Goal: Information Seeking & Learning: Understand process/instructions

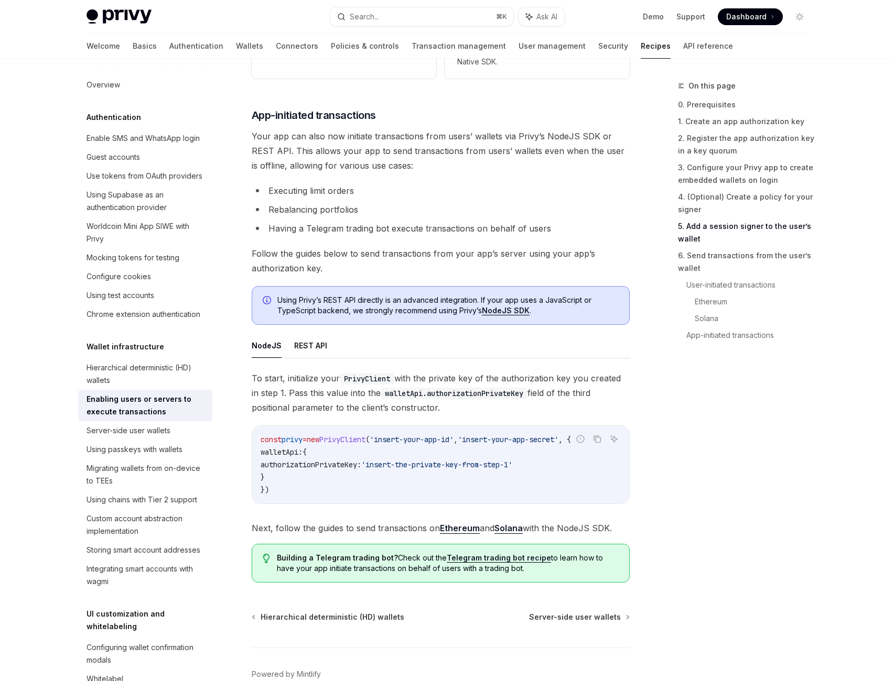
scroll to position [2532, 0]
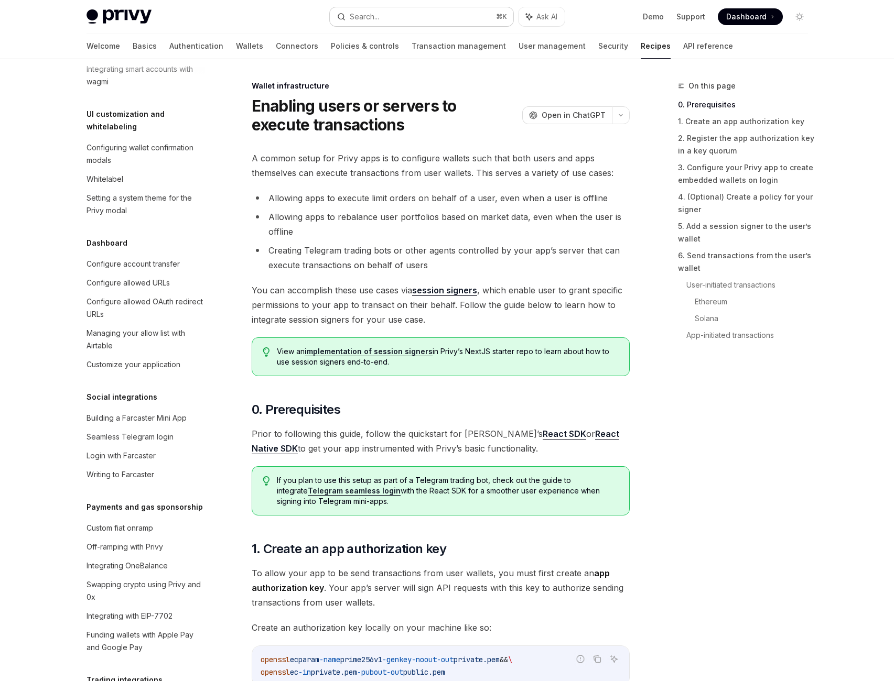
click at [413, 23] on button "Search... ⌘ K" at bounding box center [421, 16] width 183 height 19
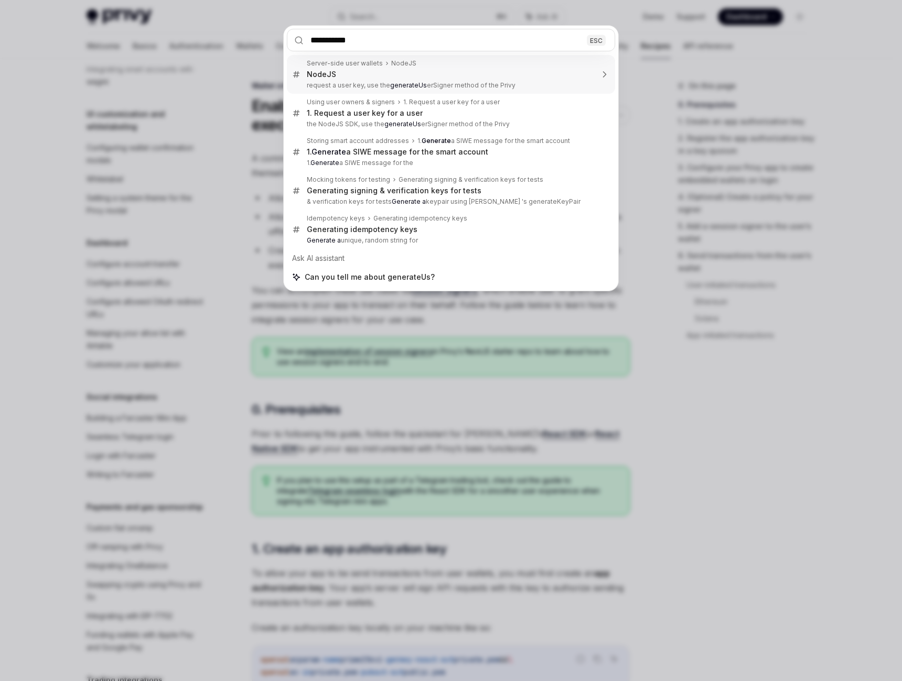
type input "**********"
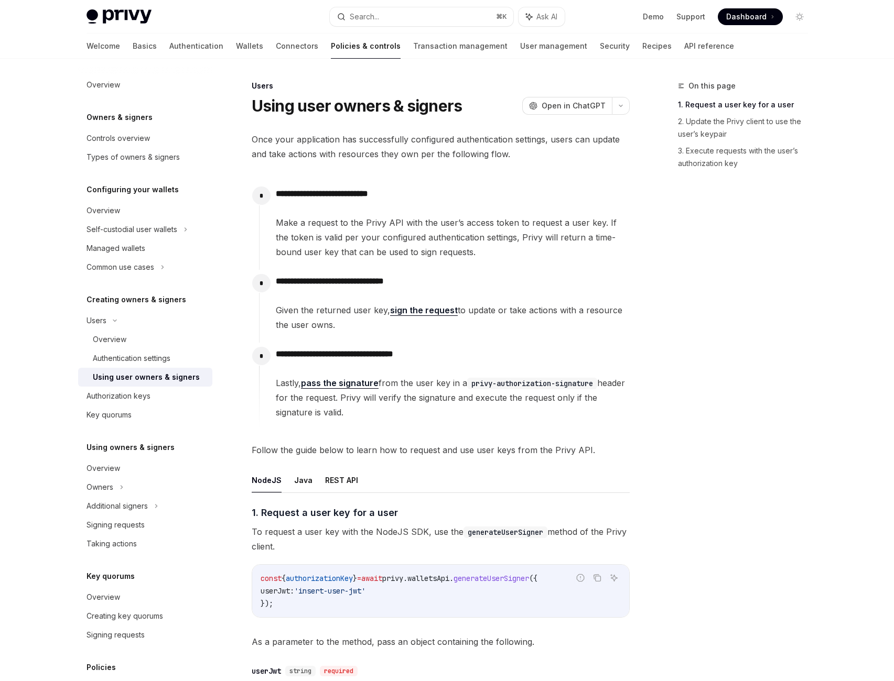
click at [340, 205] on p "**********" at bounding box center [461, 196] width 371 height 18
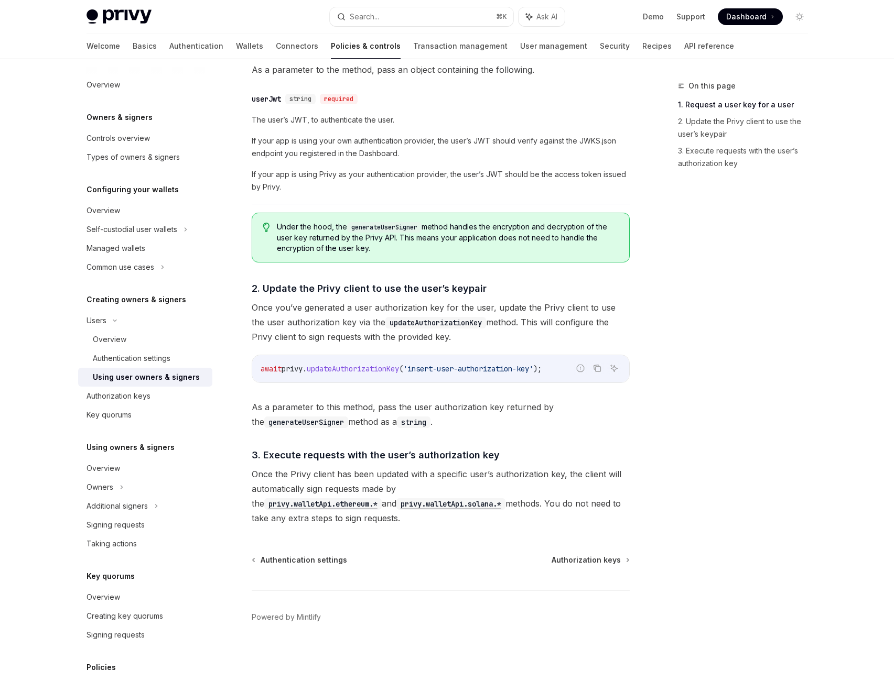
click at [339, 364] on span "updateAuthorizationKey" at bounding box center [353, 368] width 92 height 9
click at [373, 364] on span "updateAuthorizationKey" at bounding box center [353, 368] width 92 height 9
click at [377, 364] on span "updateAuthorizationKey" at bounding box center [353, 368] width 92 height 9
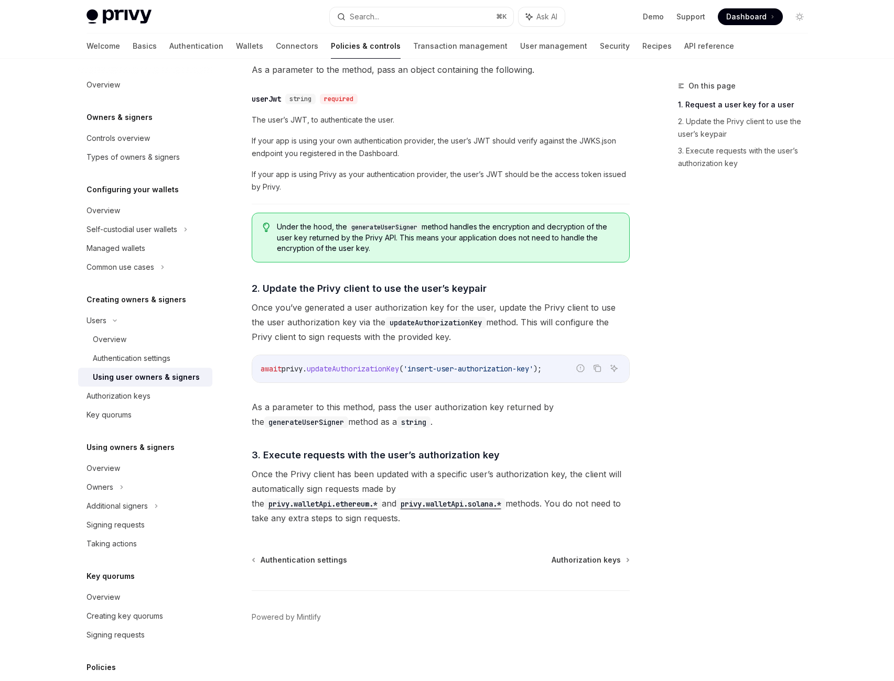
click at [399, 364] on span "updateAuthorizationKey" at bounding box center [353, 368] width 92 height 9
click at [464, 448] on span "3. Execute requests with the user’s authorization key" at bounding box center [376, 455] width 248 height 14
click at [409, 368] on div "​ 1. Request a user key for a user To request a user key with the NodeJS SDK, u…" at bounding box center [441, 229] width 378 height 592
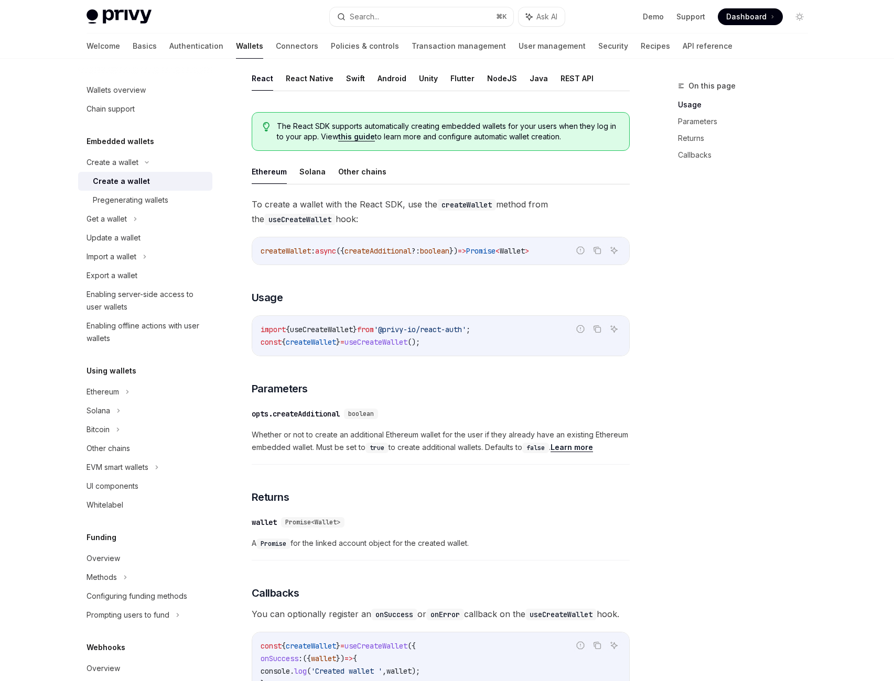
scroll to position [0, 21]
click at [310, 91] on button "React Native" at bounding box center [310, 78] width 48 height 25
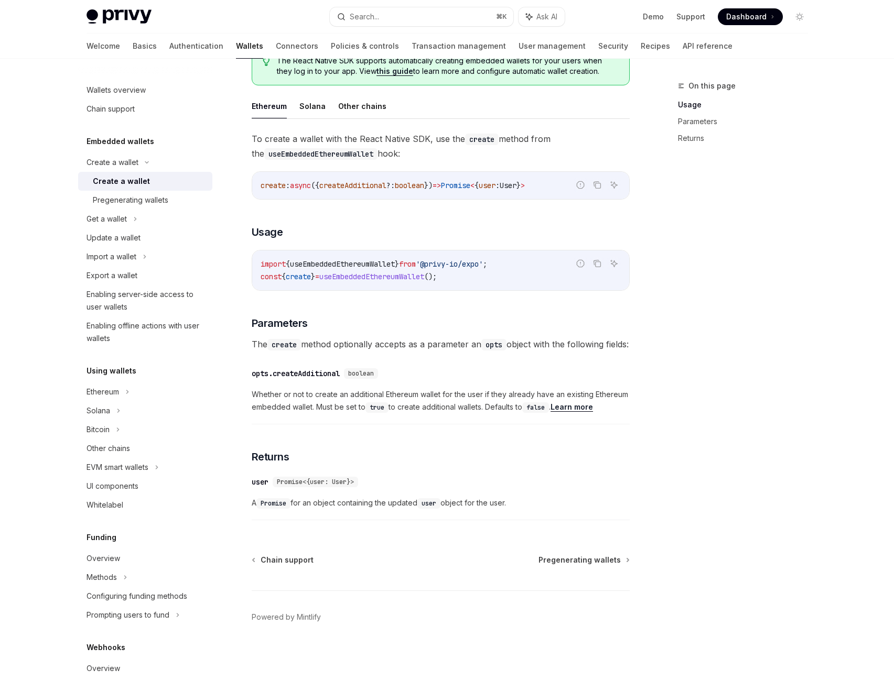
scroll to position [0, 13]
click at [510, 26] on ul "React React Native Swift Android Unity Flutter NodeJS Java REST API" at bounding box center [441, 13] width 378 height 25
click at [517, 25] on button "NodeJS" at bounding box center [502, 13] width 30 height 25
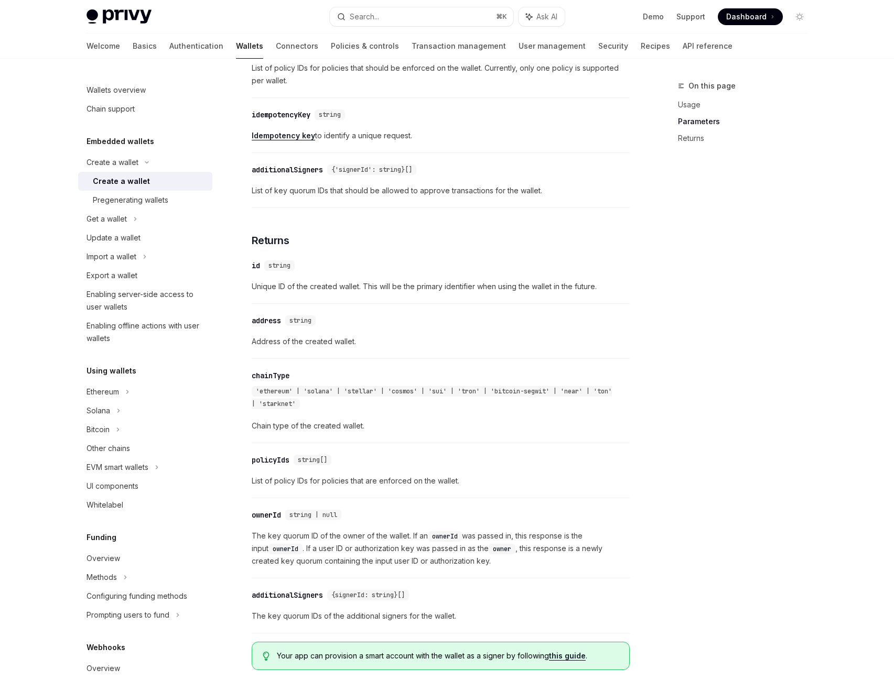
scroll to position [829, 0]
click at [354, 196] on span "List of key quorum IDs that should be allowed to approve transactions for the w…" at bounding box center [441, 189] width 378 height 13
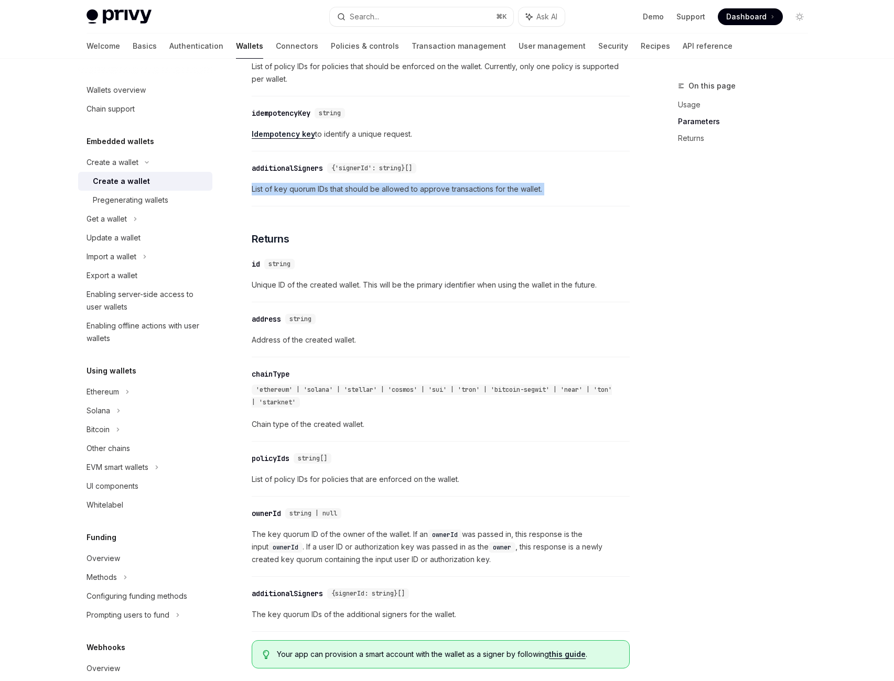
click at [354, 196] on span "List of key quorum IDs that should be allowed to approve transactions for the w…" at bounding box center [441, 189] width 378 height 13
click at [602, 196] on span "List of key quorum IDs that should be allowed to approve transactions for the w…" at bounding box center [441, 189] width 378 height 13
click at [398, 196] on span "List of key quorum IDs that should be allowed to approve transactions for the w…" at bounding box center [441, 189] width 378 height 13
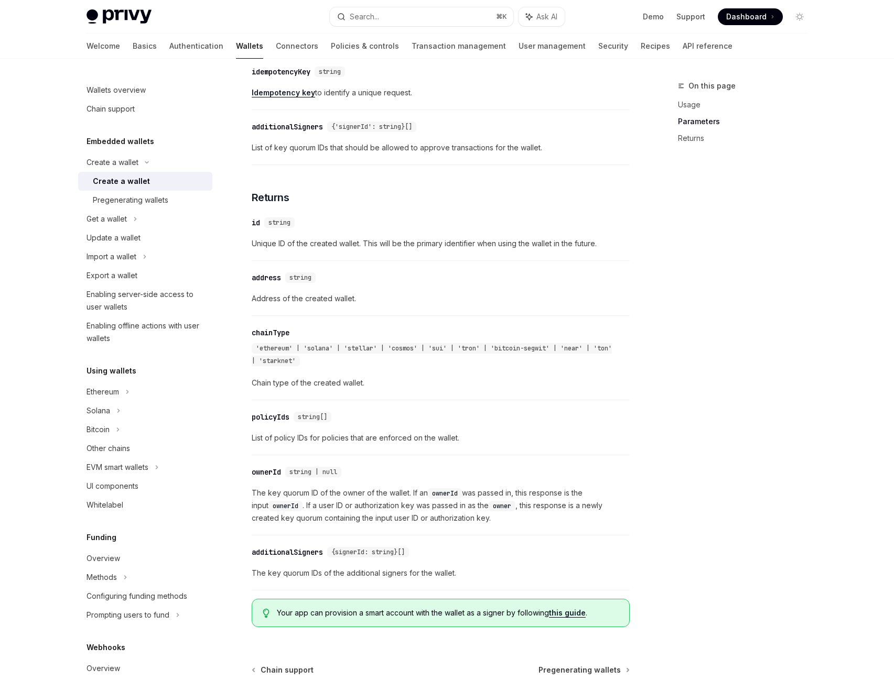
scroll to position [871, 0]
click at [309, 97] on link "Idempotency key" at bounding box center [283, 92] width 63 height 9
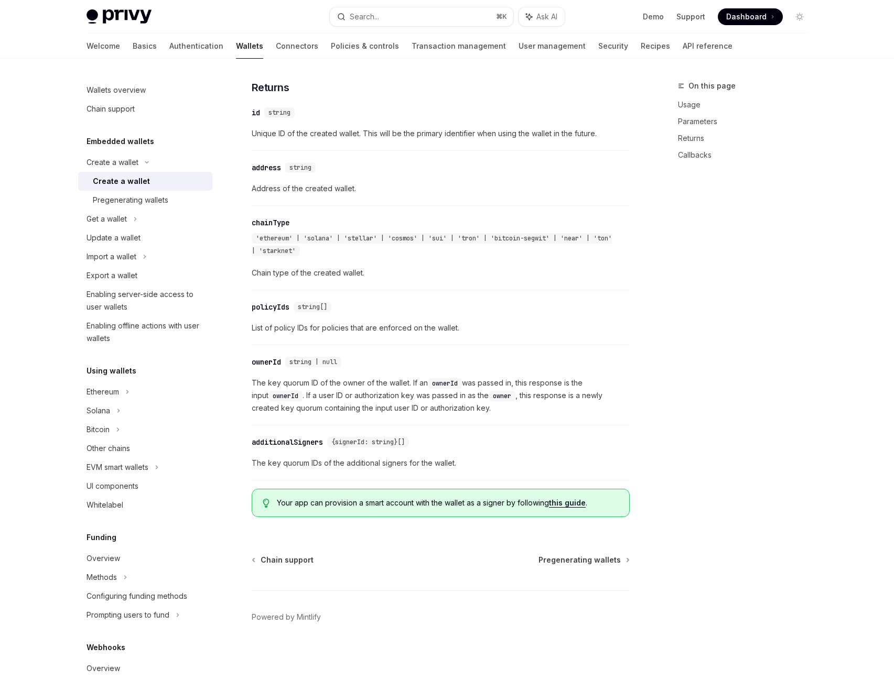
scroll to position [1203, 0]
click at [150, 313] on div "Enabling server-side access to user wallets" at bounding box center [146, 300] width 120 height 25
type textarea "*"
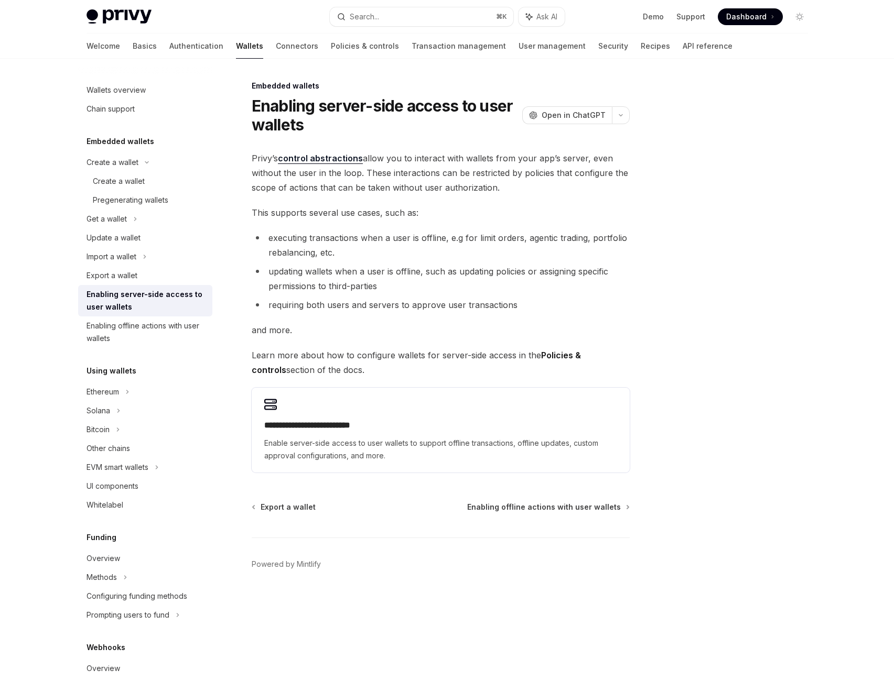
scroll to position [118, 0]
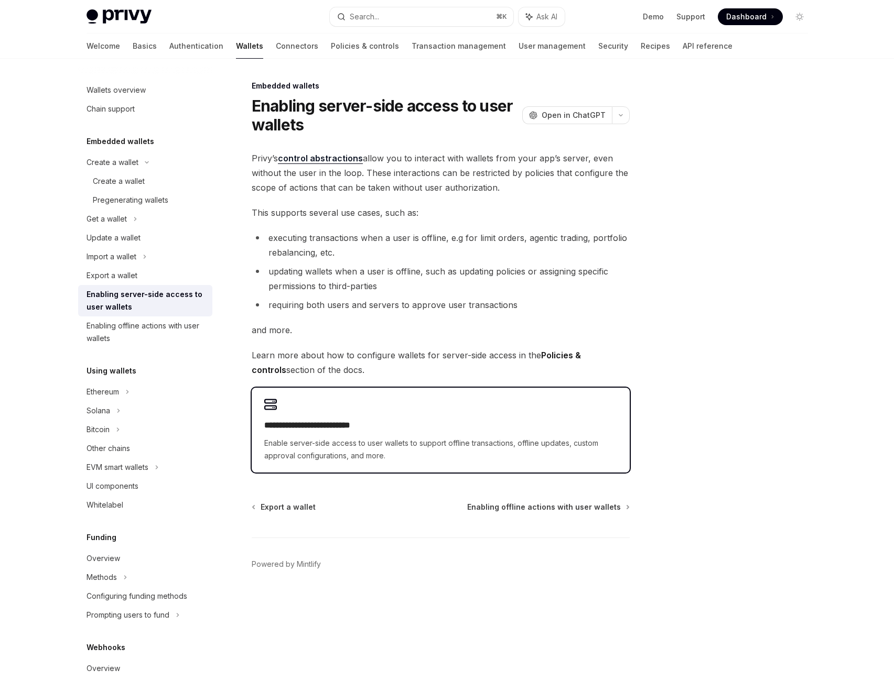
click at [363, 432] on h2 "**********" at bounding box center [449, 427] width 370 height 16
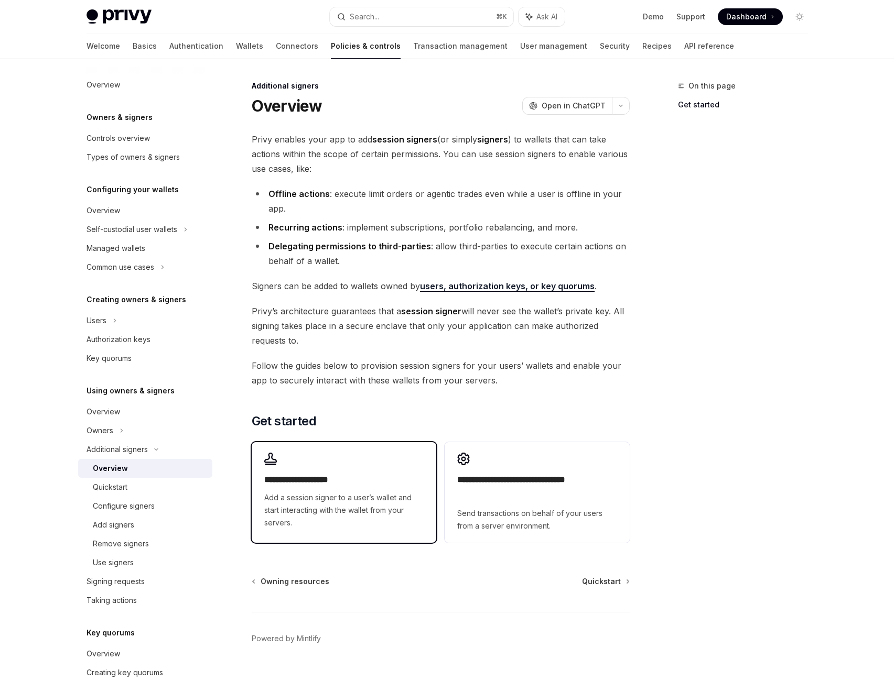
scroll to position [226, 0]
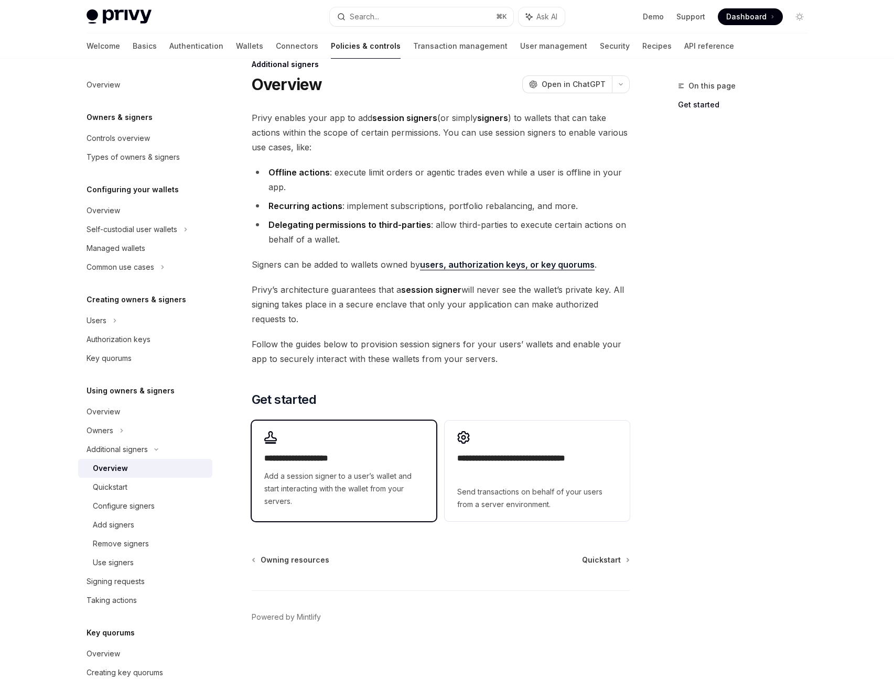
click at [395, 421] on div "**********" at bounding box center [344, 470] width 185 height 98
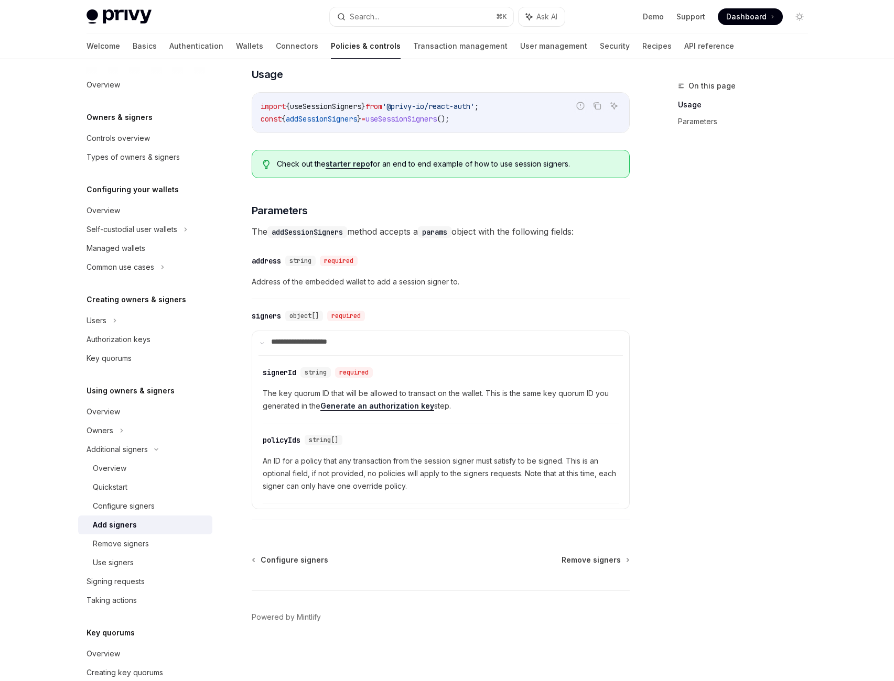
scroll to position [536, 0]
click at [99, 346] on div "Authorization keys" at bounding box center [118, 339] width 64 height 13
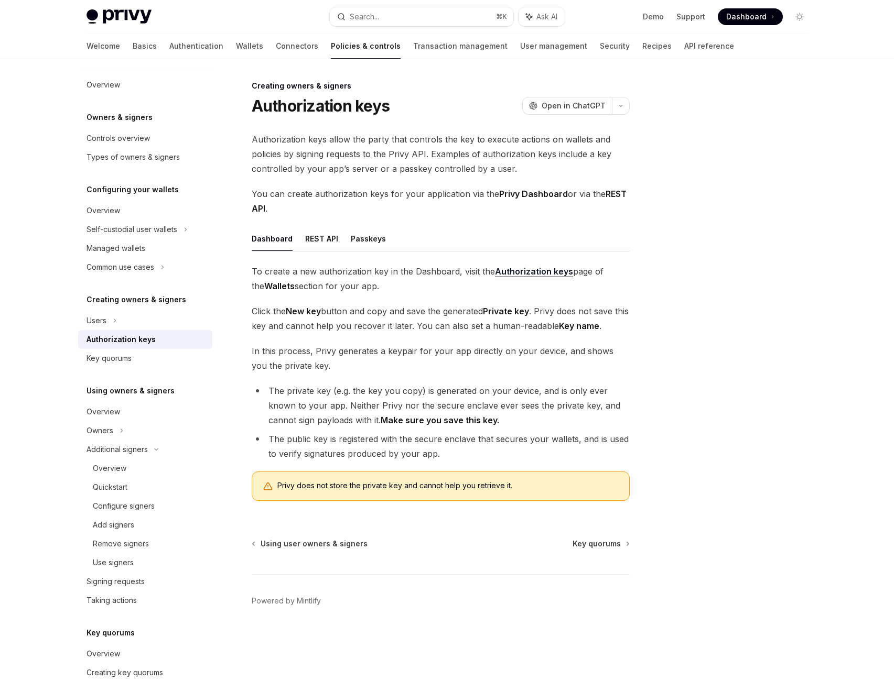
scroll to position [197, 0]
click at [363, 226] on button "Passkeys" at bounding box center [368, 238] width 35 height 25
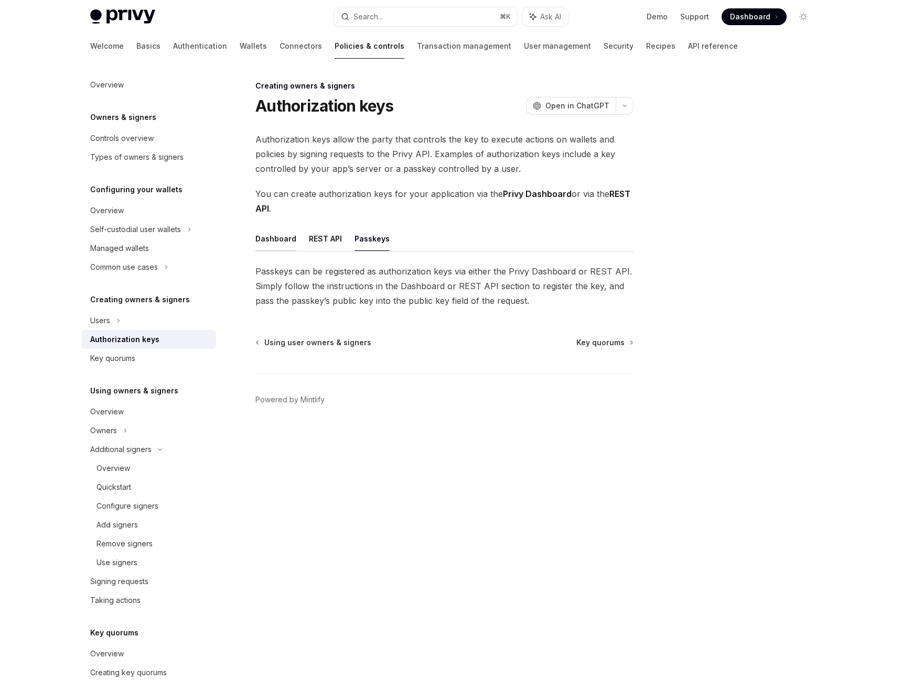
click at [267, 251] on button "Dashboard" at bounding box center [275, 238] width 41 height 25
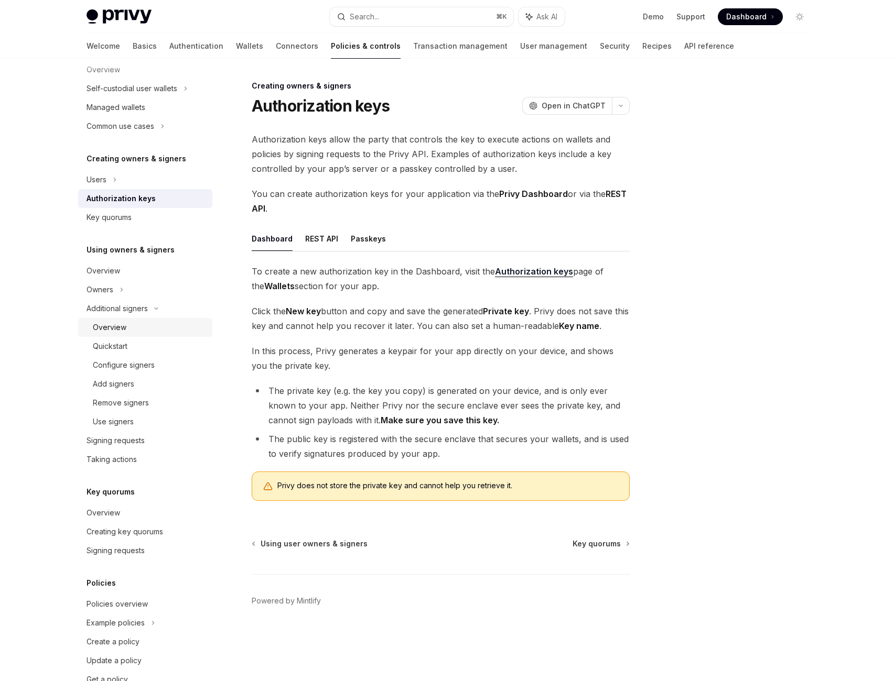
scroll to position [143, 0]
click at [116, 370] on div "Configure signers" at bounding box center [149, 363] width 113 height 13
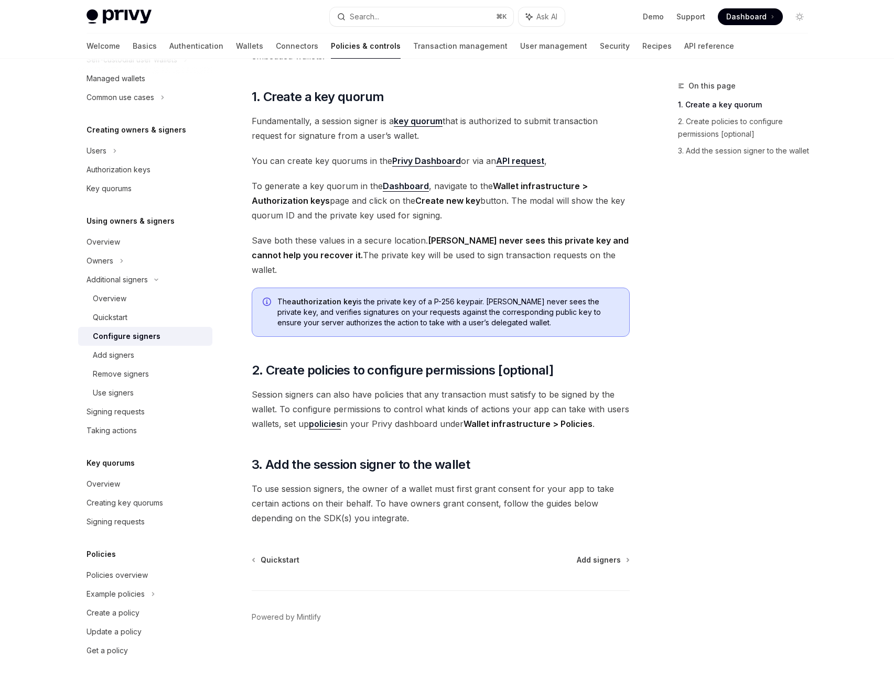
scroll to position [236, 0]
click at [120, 399] on div "Use signers" at bounding box center [149, 393] width 113 height 13
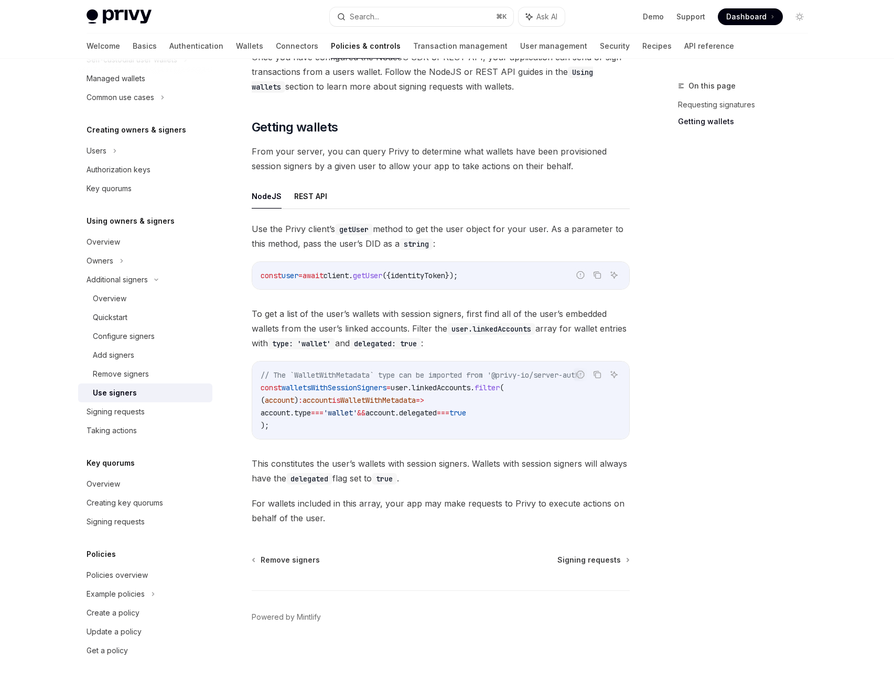
scroll to position [315, 0]
click at [98, 435] on div "Taking actions" at bounding box center [146, 431] width 120 height 13
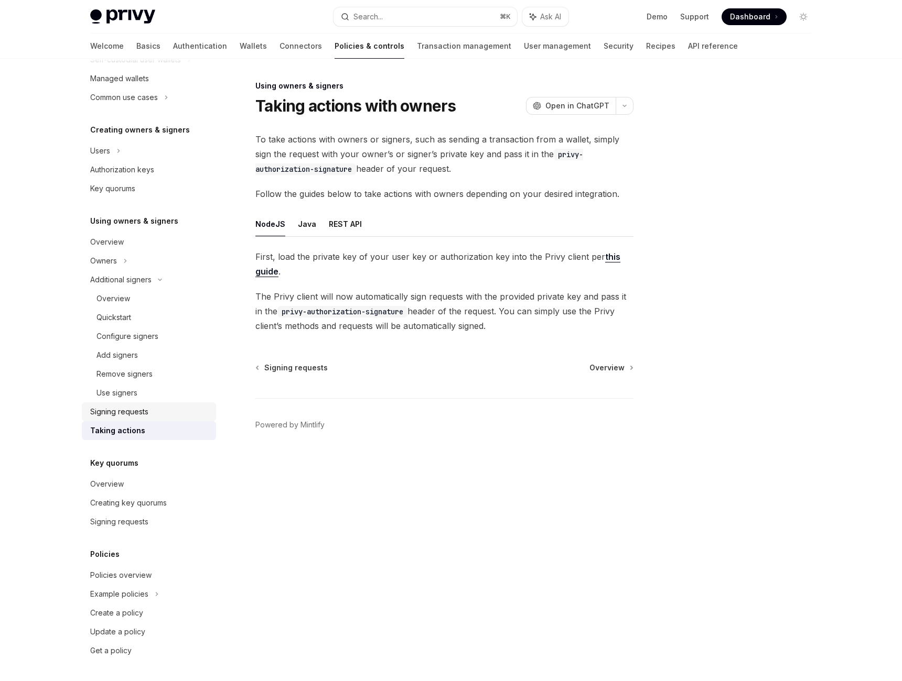
click at [99, 420] on link "Signing requests" at bounding box center [149, 412] width 134 height 19
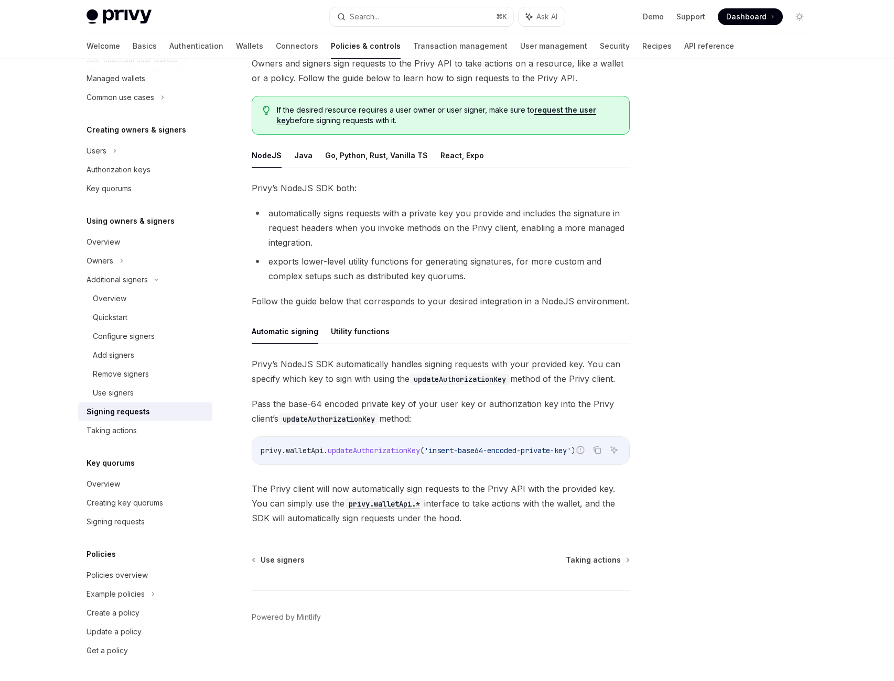
scroll to position [342, 0]
click at [362, 319] on button "Utility functions" at bounding box center [360, 331] width 59 height 25
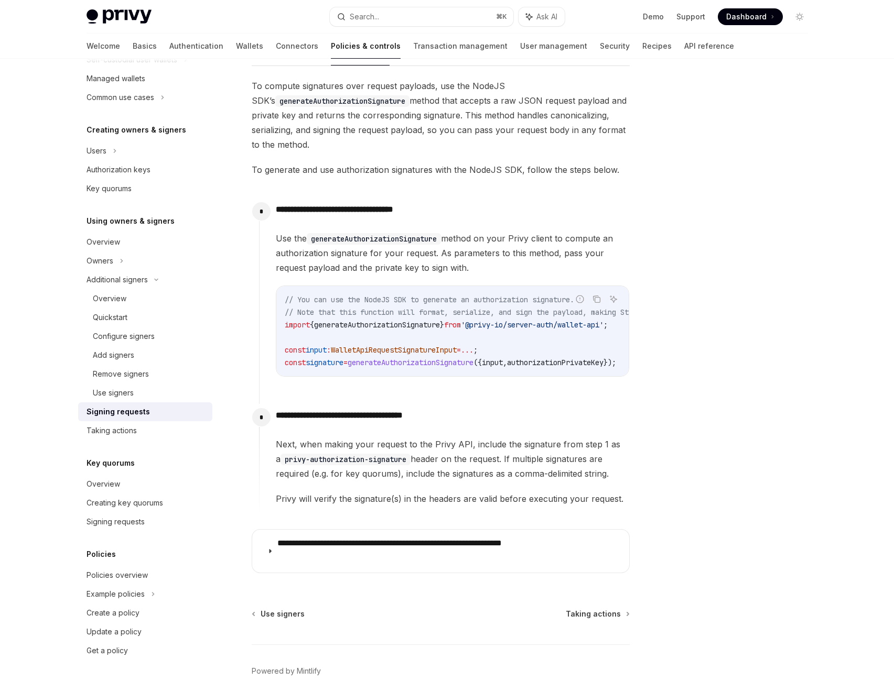
scroll to position [369, 0]
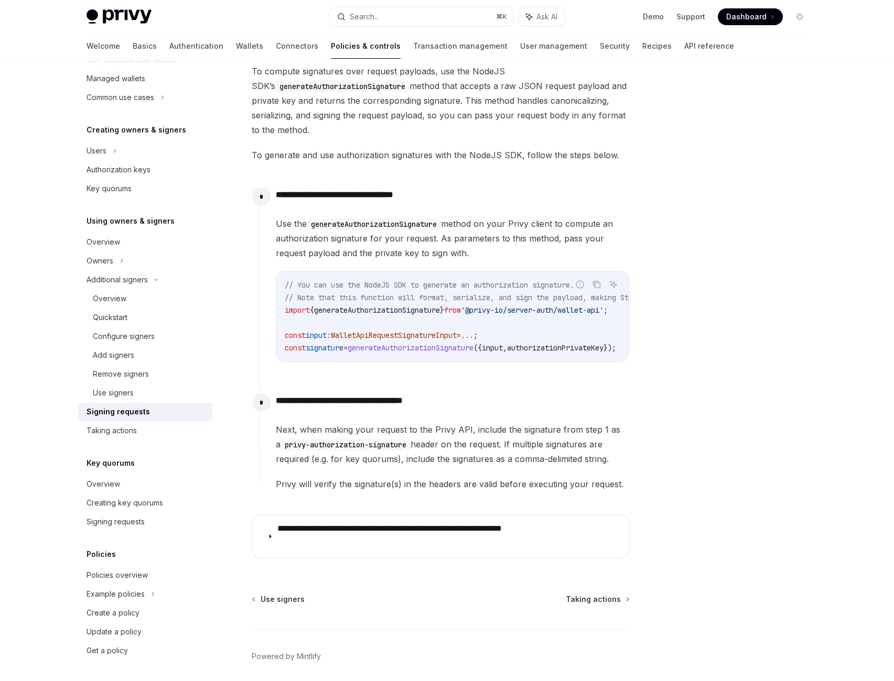
click at [284, 51] on button "Automatic signing" at bounding box center [285, 38] width 67 height 25
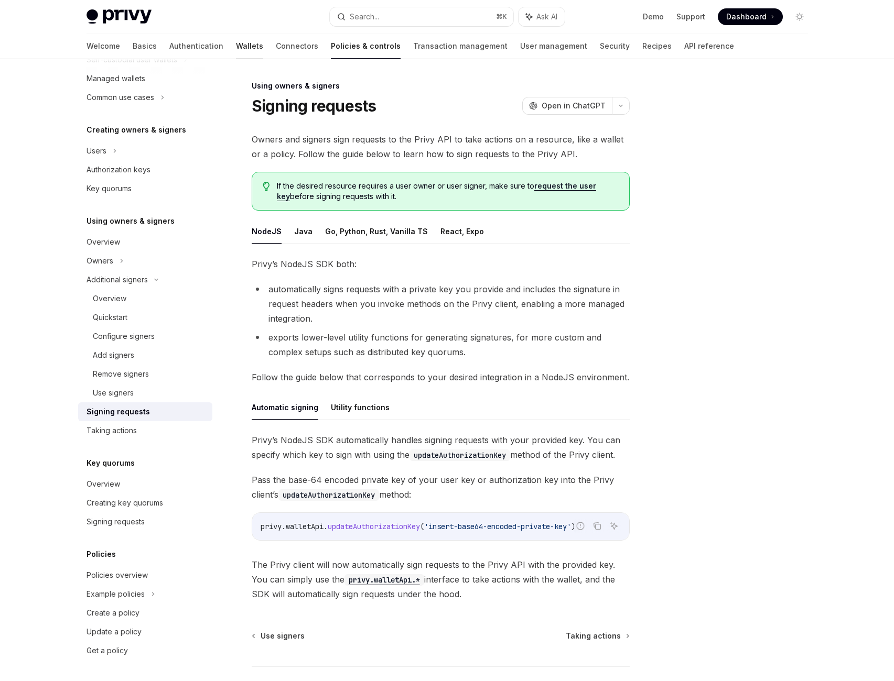
click at [236, 59] on link "Wallets" at bounding box center [249, 46] width 27 height 25
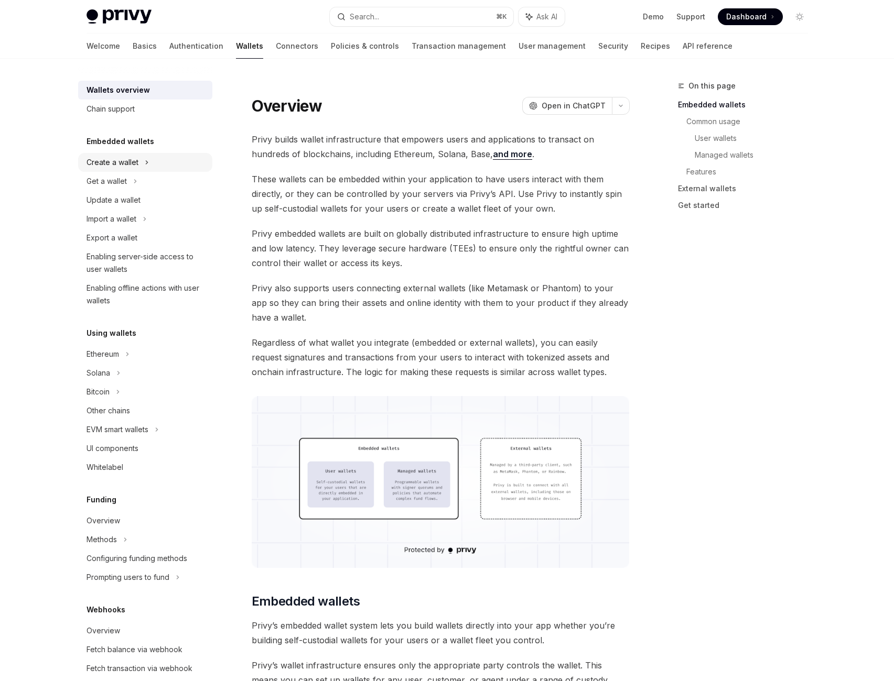
click at [86, 169] on div "Create a wallet" at bounding box center [112, 162] width 52 height 13
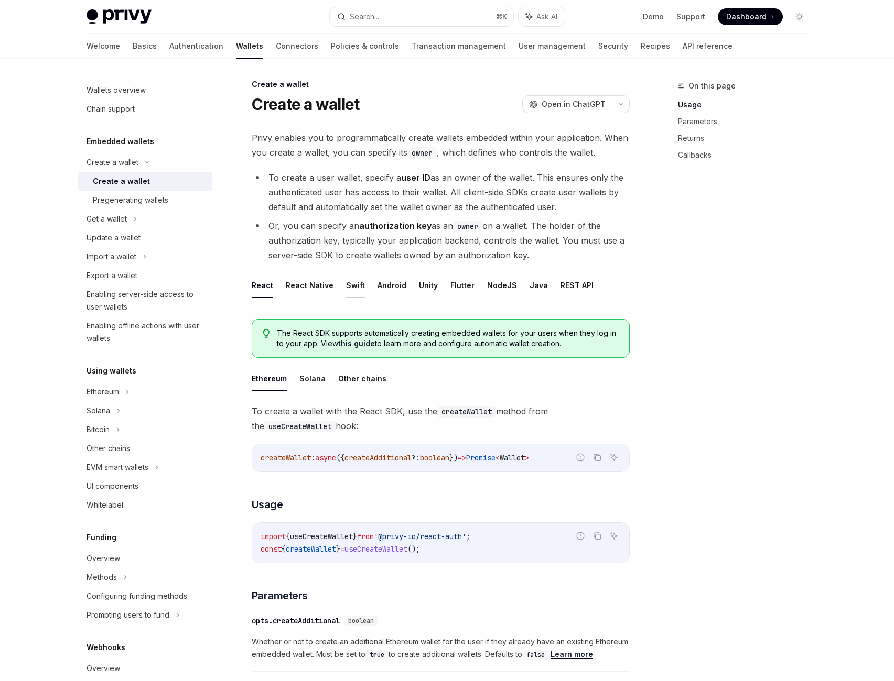
scroll to position [2, 0]
click at [517, 297] on button "NodeJS" at bounding box center [502, 285] width 30 height 25
type textarea "*"
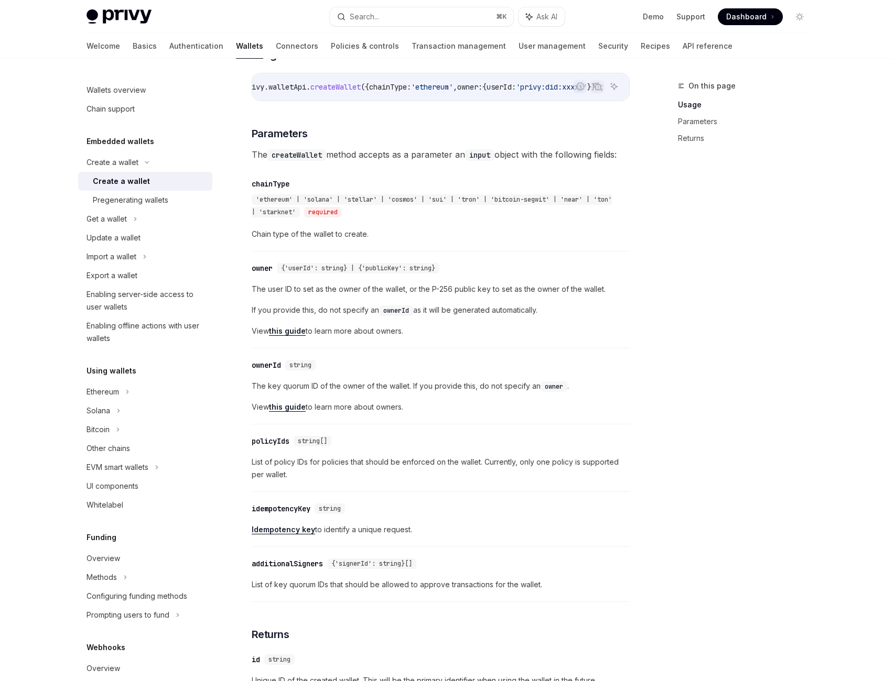
scroll to position [0, 352]
click at [411, 92] on span "'ethereum'" at bounding box center [432, 86] width 42 height 9
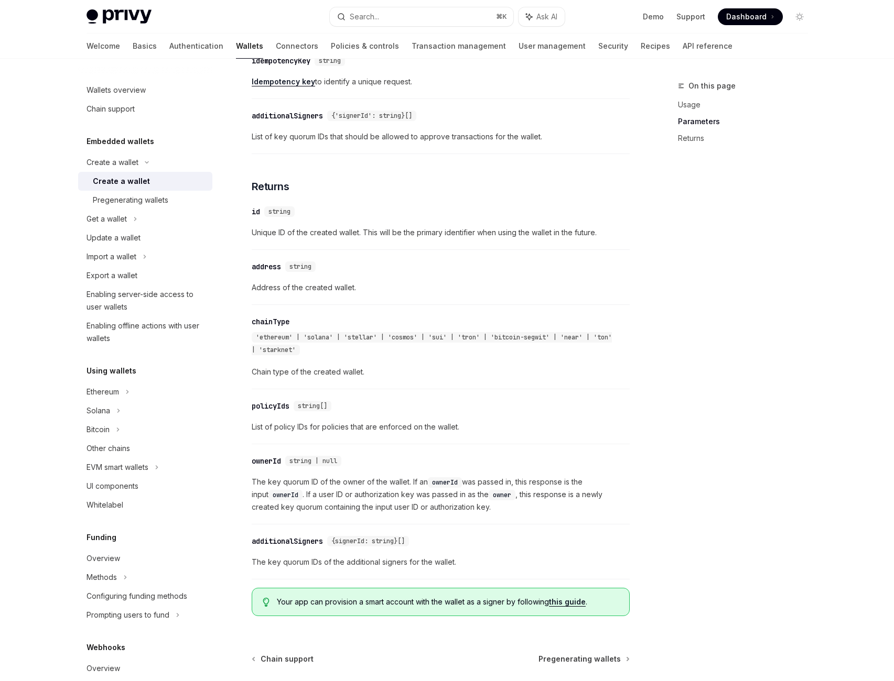
scroll to position [881, 0]
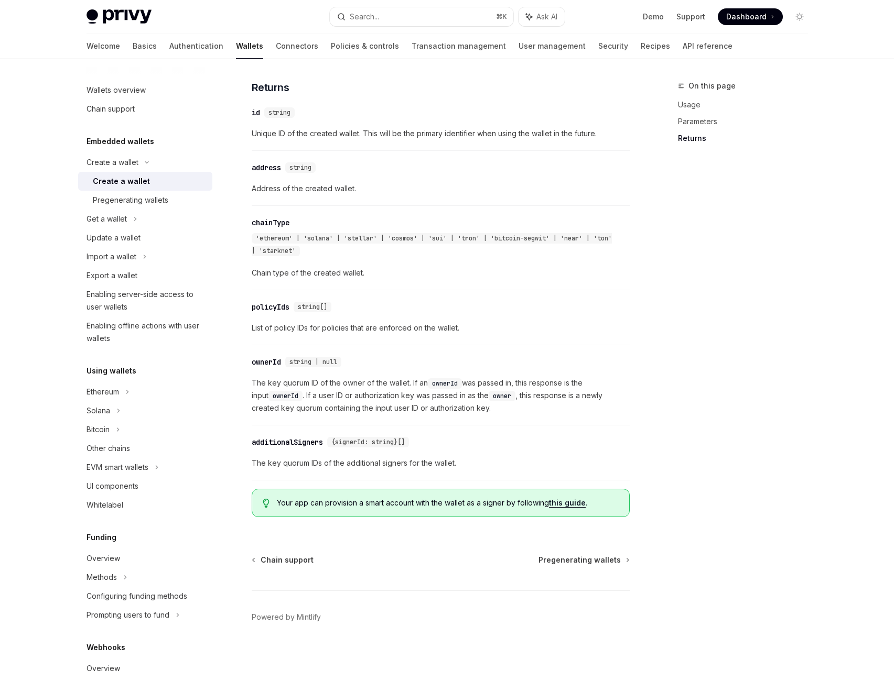
scroll to position [1527, 0]
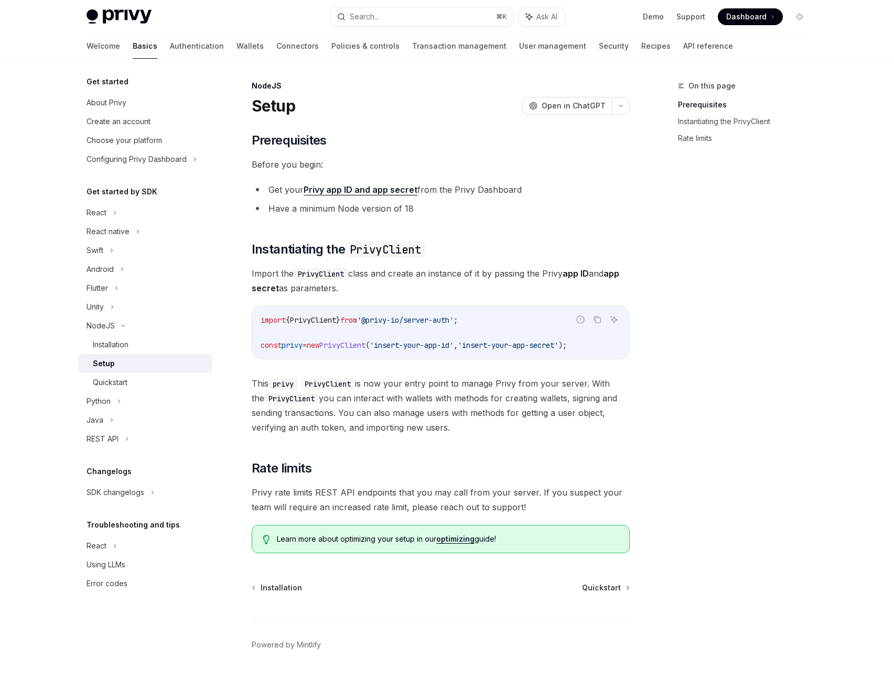
click at [403, 281] on div "​ Prerequisites Before you begin: Get your Privy app ID and app secret from the…" at bounding box center [441, 342] width 378 height 421
click at [404, 216] on li "Have a minimum Node version of 18" at bounding box center [441, 208] width 378 height 15
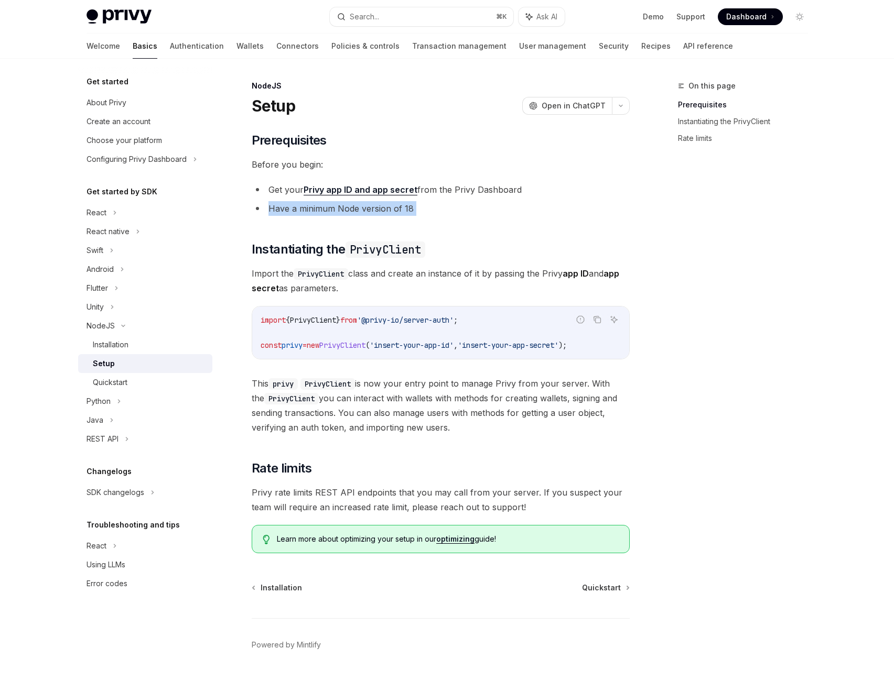
click at [404, 216] on li "Have a minimum Node version of 18" at bounding box center [441, 208] width 378 height 15
click at [418, 293] on div "​ Prerequisites Before you begin: Get your Privy app ID and app secret from the…" at bounding box center [441, 342] width 378 height 421
click at [425, 258] on code "PrivyClient" at bounding box center [385, 250] width 80 height 16
click at [415, 26] on button "Search... ⌘ K" at bounding box center [421, 16] width 183 height 19
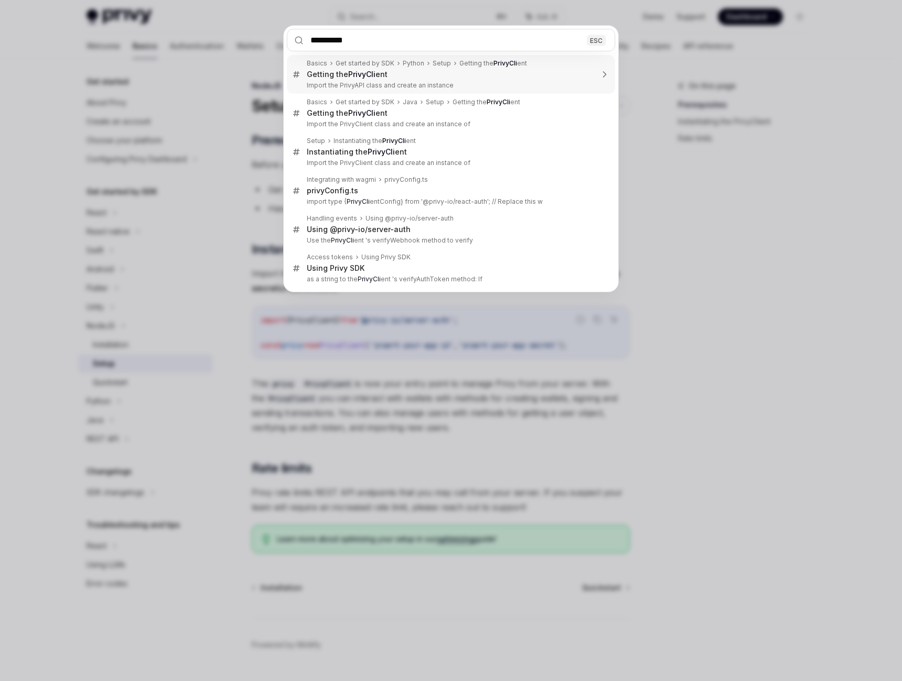
type input "**********"
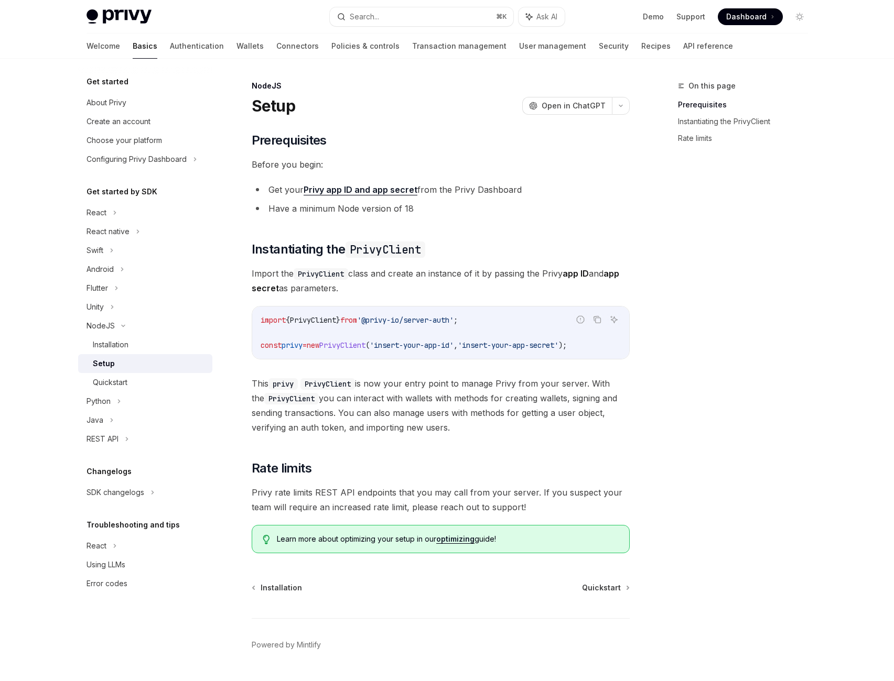
type textarea "*"
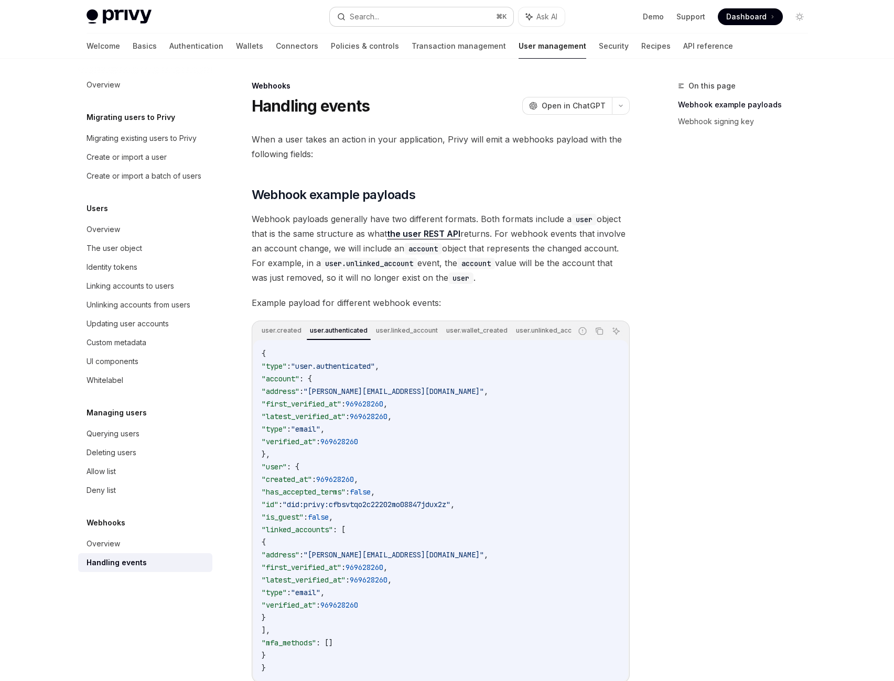
click at [416, 15] on button "Search... ⌘ K" at bounding box center [421, 16] width 183 height 19
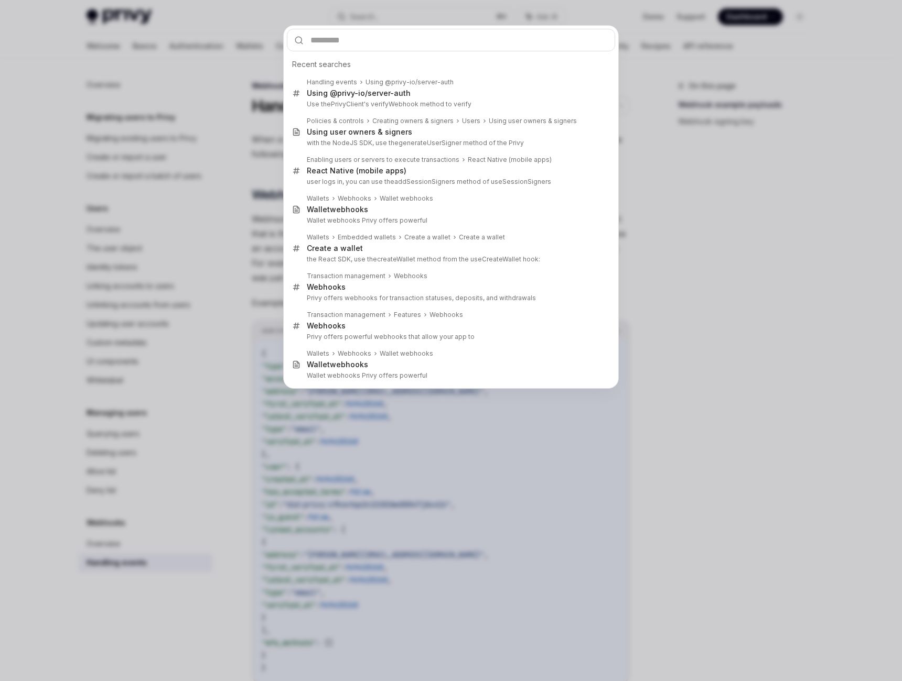
type input "**********"
paste input "**********"
type input "**********"
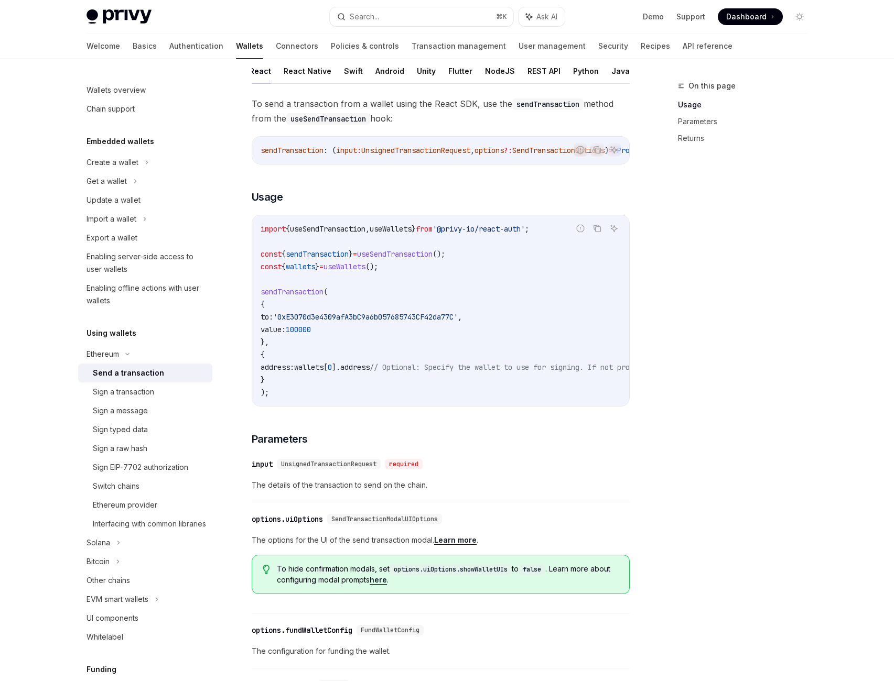
scroll to position [0, 60]
click at [485, 83] on button "NodeJS" at bounding box center [500, 71] width 30 height 25
type textarea "*"
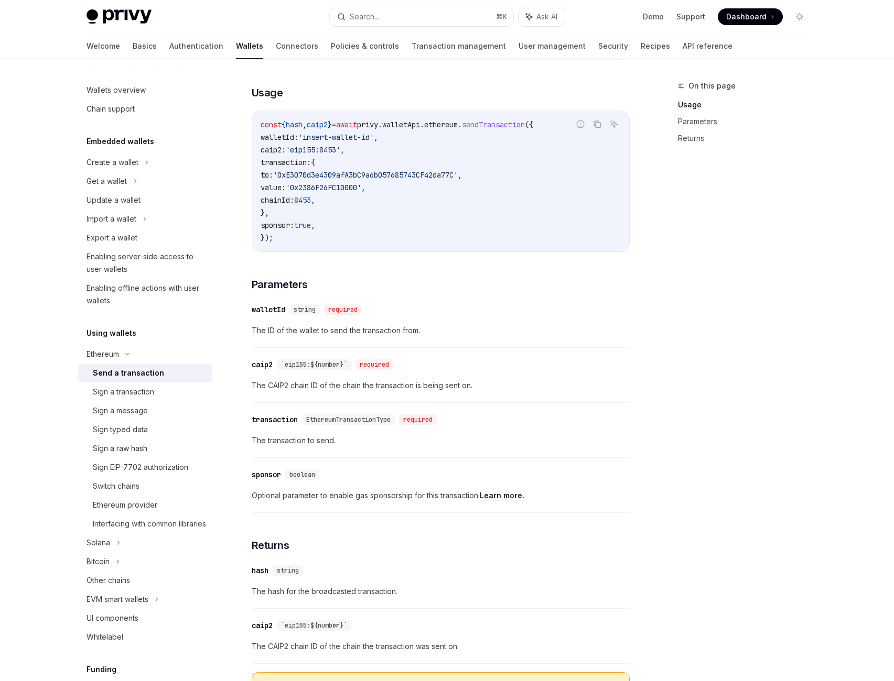
scroll to position [237, 0]
